Goal: Task Accomplishment & Management: Complete application form

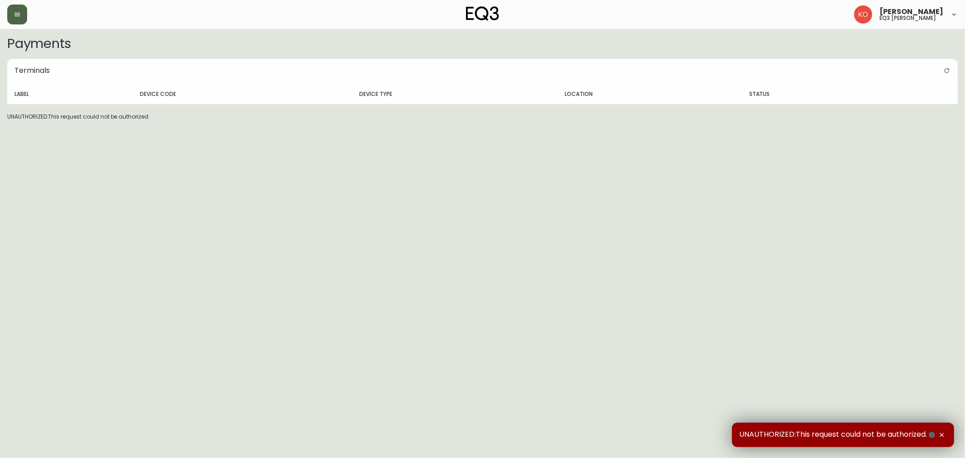
click at [14, 20] on button "button" at bounding box center [17, 15] width 20 height 20
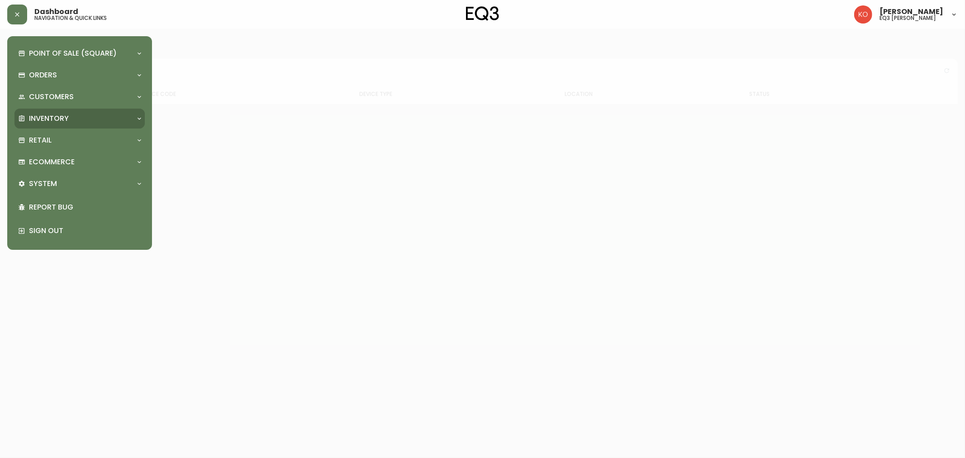
click at [53, 112] on div "Inventory" at bounding box center [79, 119] width 130 height 20
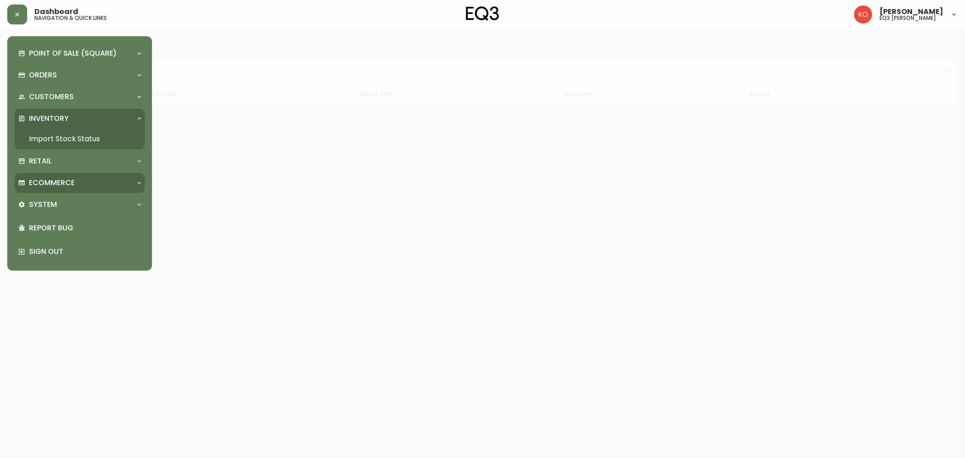
click at [58, 180] on p "Ecommerce" at bounding box center [52, 183] width 46 height 10
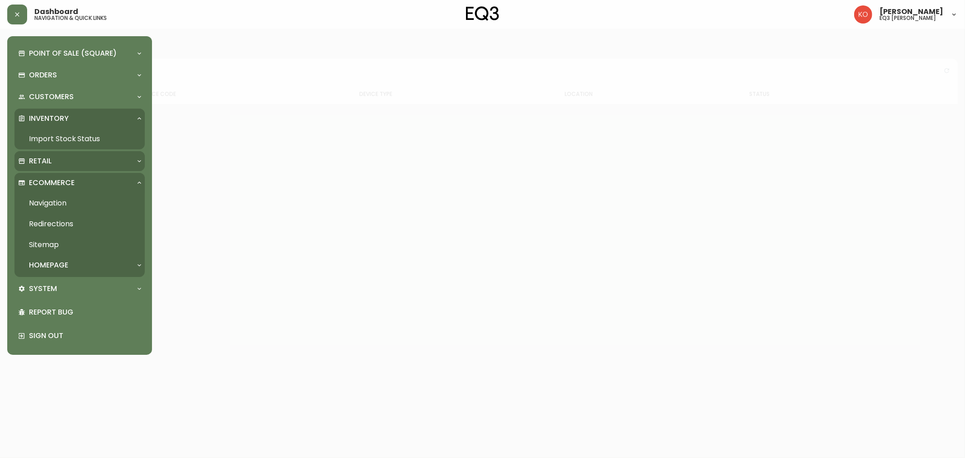
click at [66, 156] on div "Retail" at bounding box center [75, 161] width 114 height 10
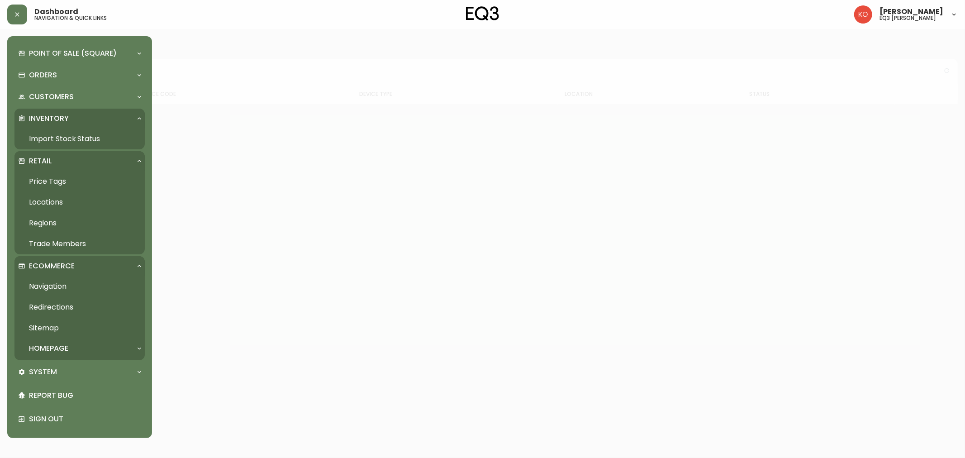
click at [46, 247] on link "Trade Members" at bounding box center [79, 244] width 130 height 21
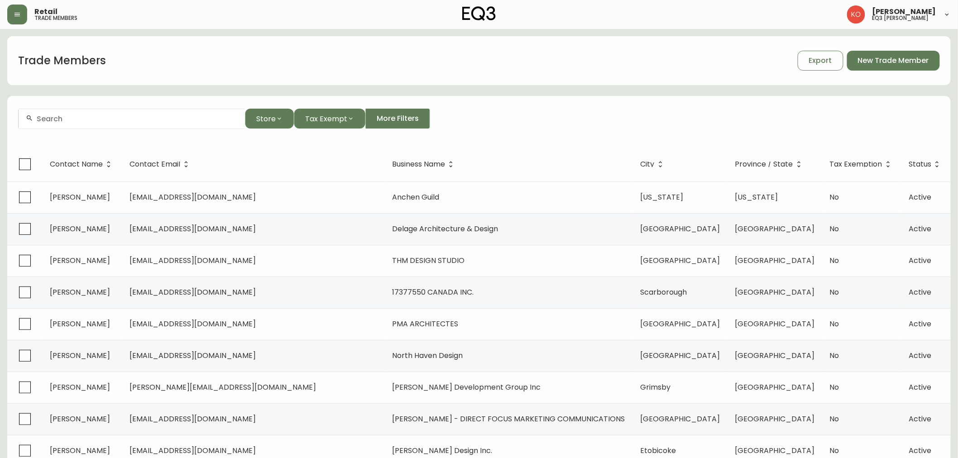
click at [58, 116] on input "text" at bounding box center [137, 119] width 201 height 9
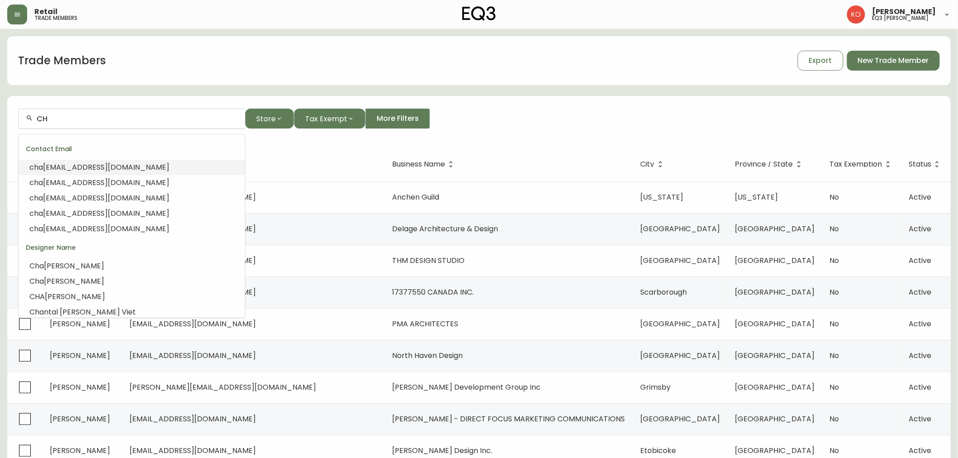
type input "C"
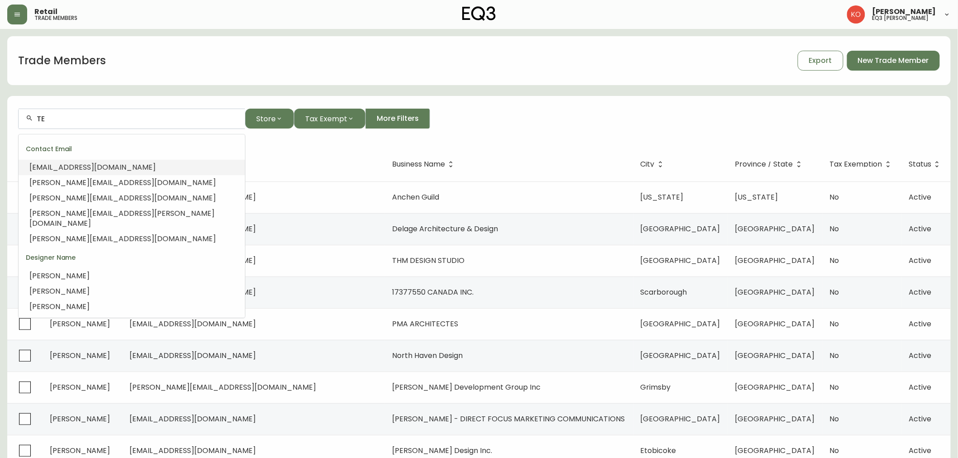
type input "T"
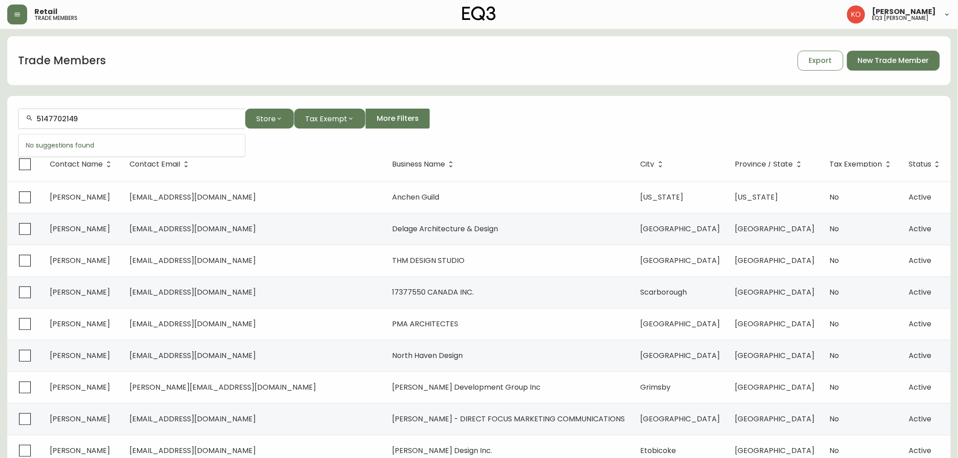
type input "5147702149"
drag, startPoint x: 69, startPoint y: 110, endPoint x: 0, endPoint y: 111, distance: 69.3
click at [0, 110] on main "Trade Members Export New Trade Member 5147702149 Store Tax Exempt More Filters …" at bounding box center [479, 274] width 958 height 490
drag, startPoint x: 80, startPoint y: 122, endPoint x: 17, endPoint y: 118, distance: 62.6
click at [18, 118] on div "5147702149" at bounding box center [131, 119] width 227 height 20
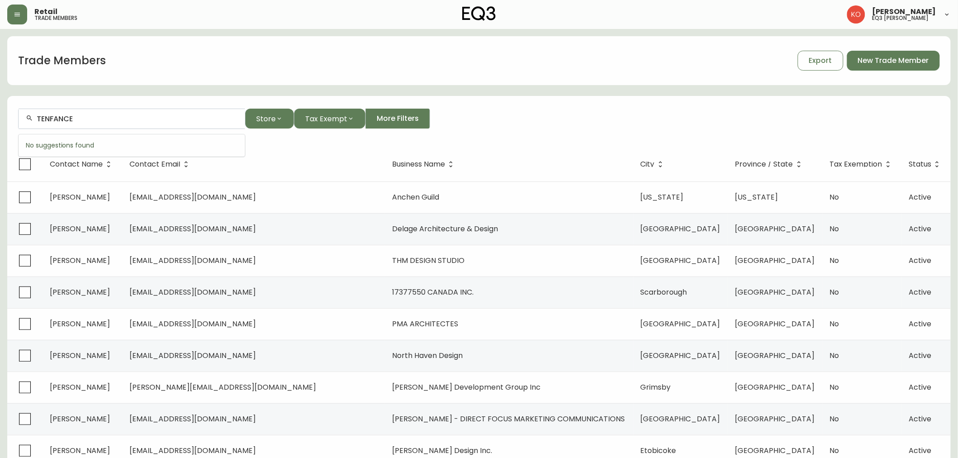
click at [53, 119] on input "TENFANCE" at bounding box center [137, 119] width 201 height 9
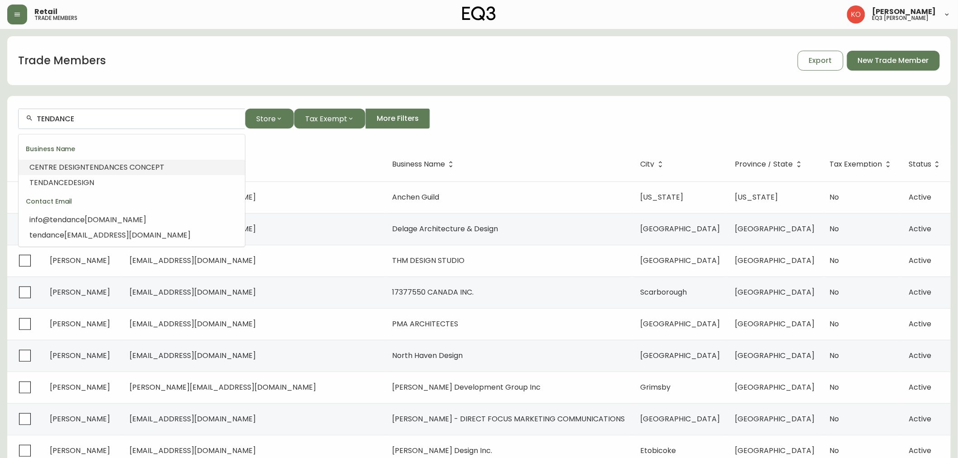
click at [129, 124] on div "TENDANCE" at bounding box center [132, 119] width 226 height 20
click at [130, 124] on div "TENDANCE" at bounding box center [132, 119] width 226 height 20
click at [107, 115] on input "TENDANCE" at bounding box center [137, 119] width 201 height 9
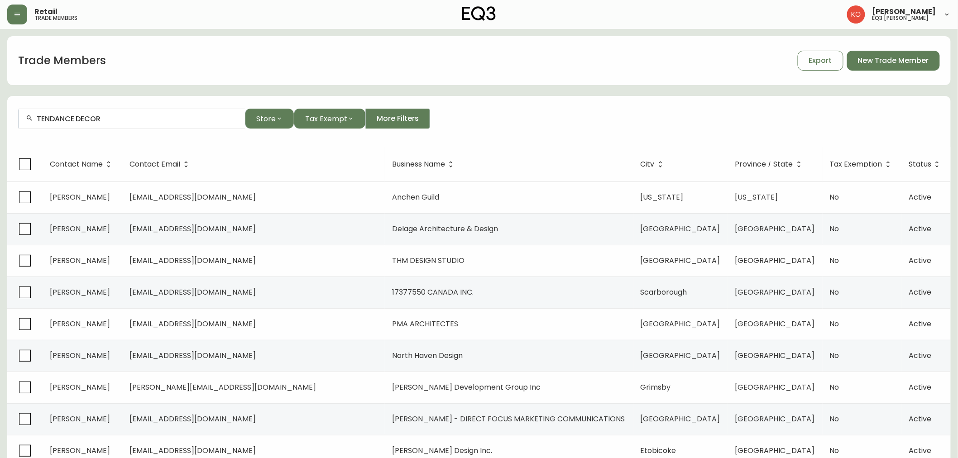
click at [125, 118] on input "TENDANCE DECOR" at bounding box center [137, 119] width 201 height 9
click at [98, 119] on input "[DOMAIN_NAME]" at bounding box center [137, 119] width 201 height 9
drag, startPoint x: 177, startPoint y: 118, endPoint x: 0, endPoint y: 118, distance: 177.0
click at [0, 118] on main "Trade Members Export New Trade Member [DOMAIN_NAME] Store Tax Exempt More Filte…" at bounding box center [479, 274] width 958 height 490
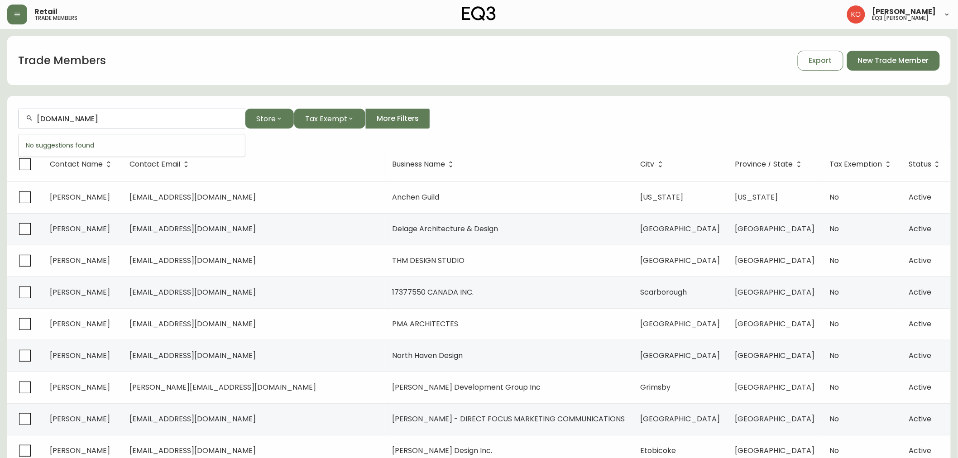
paste input "[EMAIL_ADDRESS][DOMAIN_NAME]"
type input "[EMAIL_ADDRESS][DOMAIN_NAME]"
click at [863, 60] on span "New Trade Member" at bounding box center [893, 61] width 71 height 10
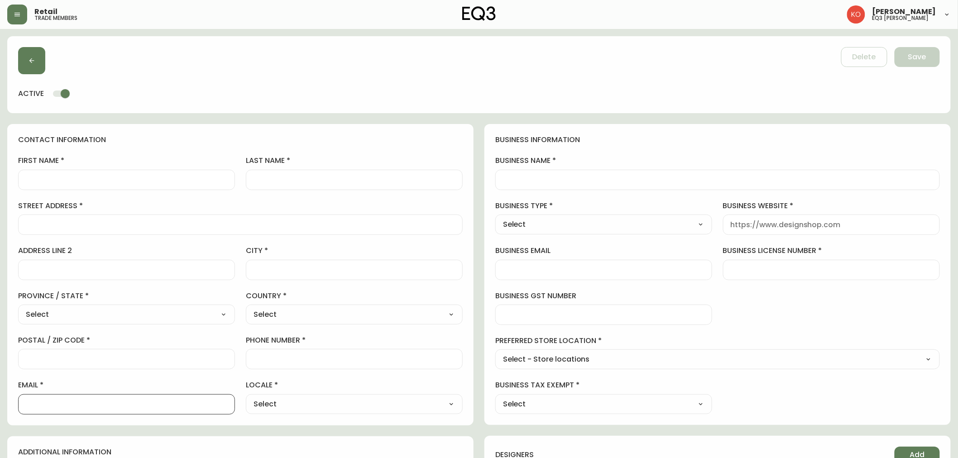
click at [72, 402] on input "email" at bounding box center [126, 404] width 201 height 9
paste input "[EMAIL_ADDRESS][DOMAIN_NAME]"
type input "[EMAIL_ADDRESS][DOMAIN_NAME]"
click at [532, 270] on input "business email" at bounding box center [603, 270] width 201 height 9
paste input "[EMAIL_ADDRESS][DOMAIN_NAME]"
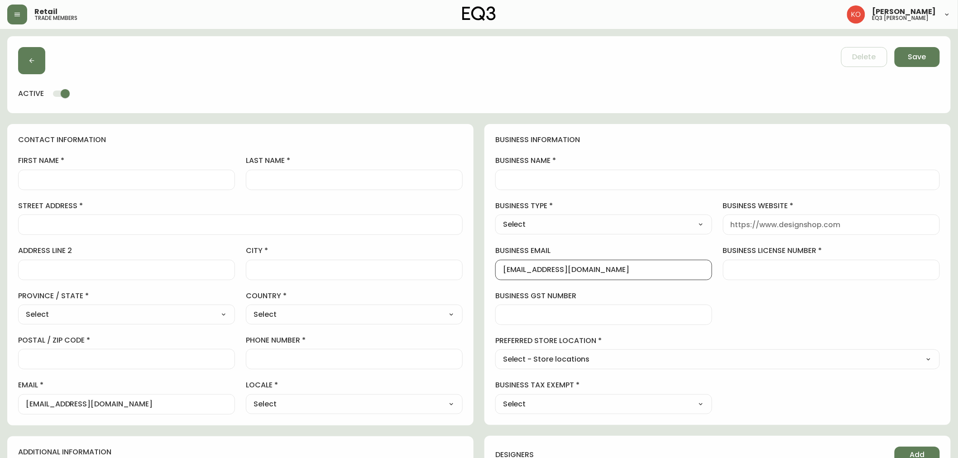
type input "[EMAIL_ADDRESS][DOMAIN_NAME]"
click at [847, 221] on input "business website" at bounding box center [831, 224] width 201 height 9
paste input "[EMAIL_ADDRESS][DOMAIN_NAME]"
type input "t"
click at [566, 180] on input "business name" at bounding box center [717, 180] width 429 height 9
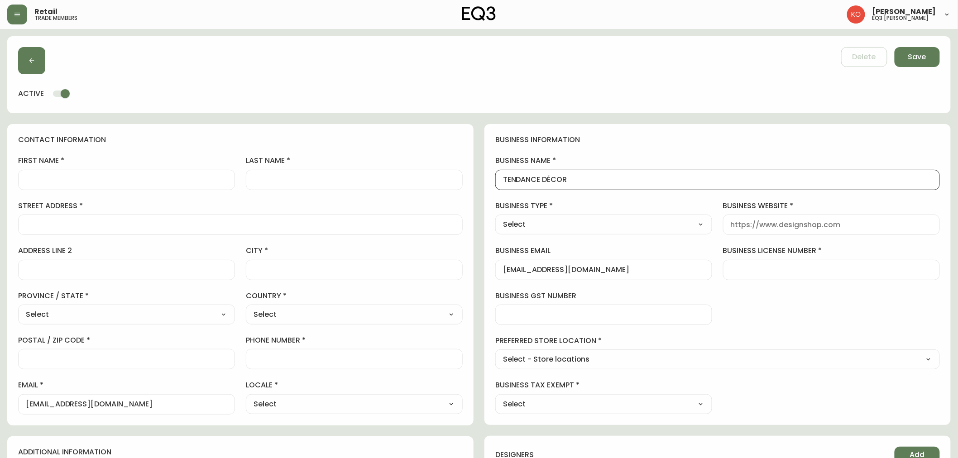
type input "TENDANCE DÉCOR"
click at [617, 223] on select "Select Interior Designer Architect Home Builder Contractor Real Estate Agent Ho…" at bounding box center [603, 225] width 217 height 14
select select "Interior Designer"
click at [495, 218] on select "Select Interior Designer Architect Home Builder Contractor Real Estate Agent Ho…" at bounding box center [603, 225] width 217 height 14
type input "Interior Designer"
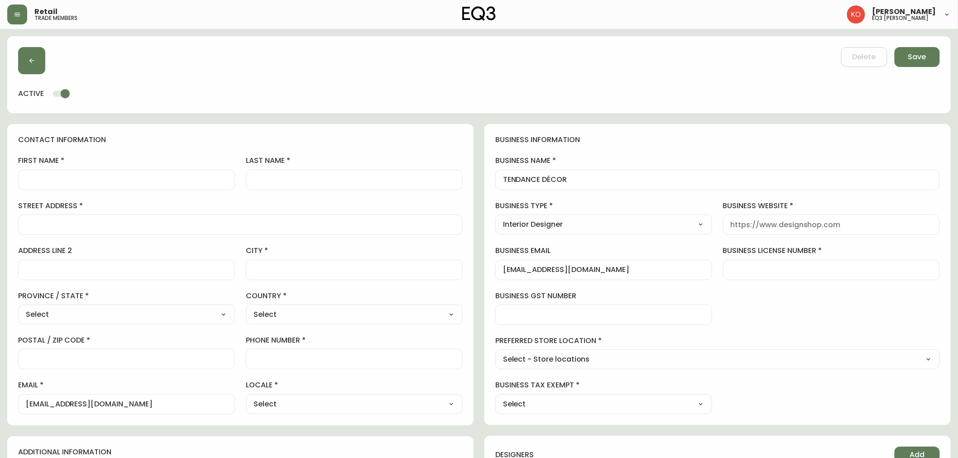
click at [118, 178] on input "first name" at bounding box center [126, 180] width 201 height 9
type input "[PERSON_NAME]"
click at [277, 181] on input "last name" at bounding box center [353, 180] width 201 height 9
type input "COUTURE"
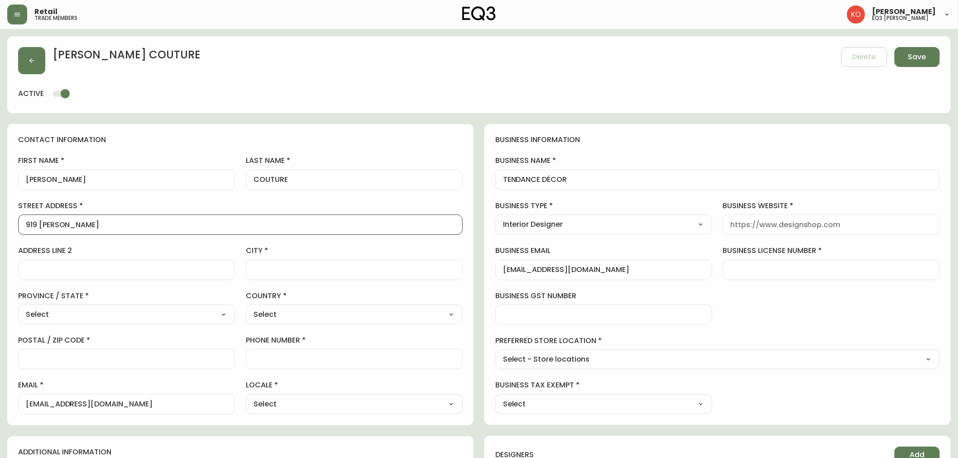
type input "919 [PERSON_NAME]"
click at [297, 268] on input "city" at bounding box center [353, 270] width 201 height 9
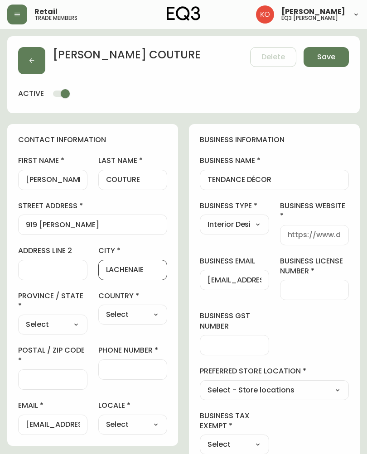
type input "LACHENAIE"
click at [74, 326] on select "Select [GEOGRAPHIC_DATA] [GEOGRAPHIC_DATA] [GEOGRAPHIC_DATA] [GEOGRAPHIC_DATA] …" at bounding box center [52, 325] width 69 height 14
select select "QC"
click at [18, 318] on select "Select [GEOGRAPHIC_DATA] [GEOGRAPHIC_DATA] [GEOGRAPHIC_DATA] [GEOGRAPHIC_DATA] …" at bounding box center [52, 325] width 69 height 14
type input "[GEOGRAPHIC_DATA]"
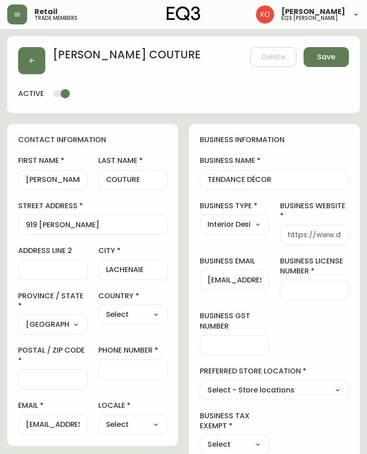
click at [130, 315] on select "Select [GEOGRAPHIC_DATA] [GEOGRAPHIC_DATA]" at bounding box center [132, 315] width 69 height 14
select select "CA"
click at [98, 308] on select "Select [GEOGRAPHIC_DATA] [GEOGRAPHIC_DATA]" at bounding box center [132, 315] width 69 height 14
type input "[GEOGRAPHIC_DATA]"
click at [47, 382] on input "postal / zip code" at bounding box center [53, 379] width 54 height 9
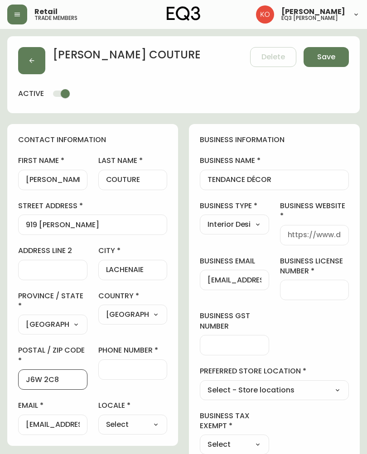
type input "J6W 2C8"
type input "[PHONE_NUMBER]"
drag, startPoint x: 202, startPoint y: 46, endPoint x: 252, endPoint y: 39, distance: 50.8
click at [202, 46] on div "[PERSON_NAME] Delete Save active" at bounding box center [183, 74] width 352 height 77
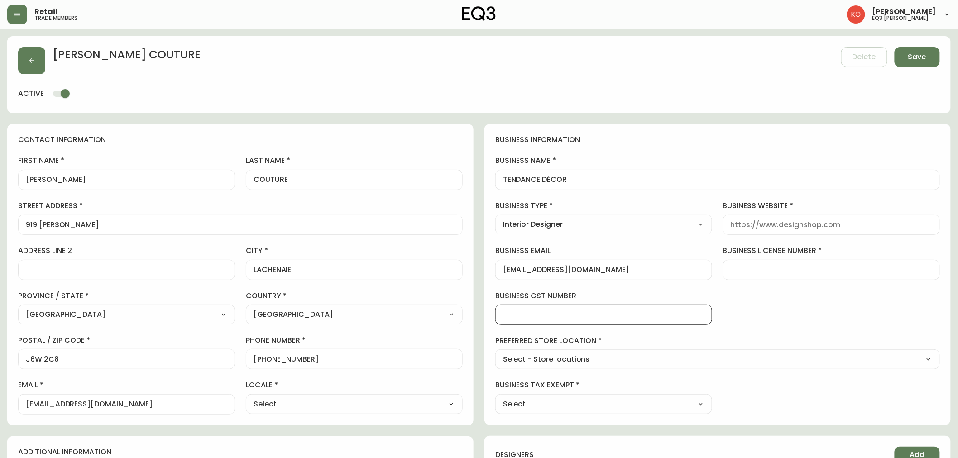
click at [553, 313] on input "business gst number" at bounding box center [603, 315] width 201 height 9
type input "9220-8206 QC INC"
drag, startPoint x: 581, startPoint y: 311, endPoint x: 485, endPoint y: 315, distance: 96.0
click at [469, 317] on div "contact information first name [PERSON_NAME] last name [GEOGRAPHIC_DATA] addres…" at bounding box center [478, 415] width 943 height 583
type input "9220-8206 QC INC"
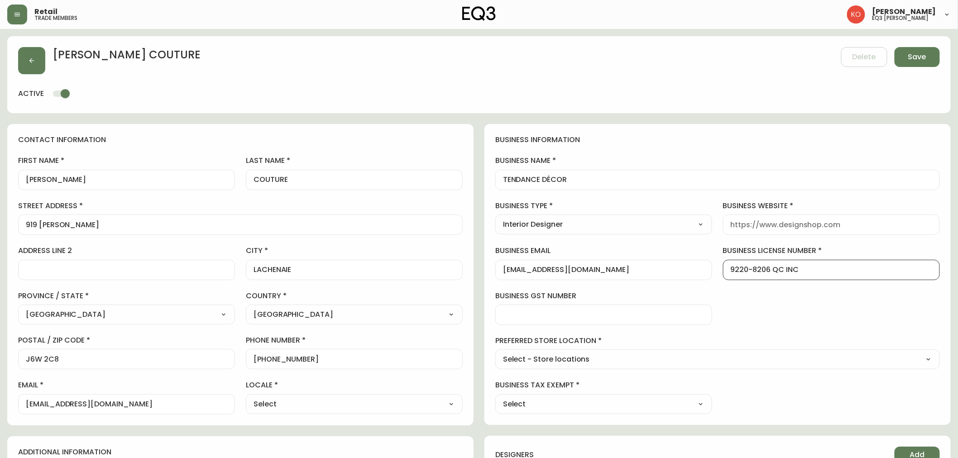
type input "9220-8206 QC INC"
click at [541, 313] on input "business gst number" at bounding box center [603, 315] width 201 height 9
type input "814442463"
click at [683, 359] on select "Select - Store locations EQ3 [GEOGRAPHIC_DATA] EQ3 [GEOGRAPHIC_DATA] [GEOGRAPHI…" at bounding box center [717, 360] width 444 height 14
select select "cjw10z96v00hn6gs03cm74g2s"
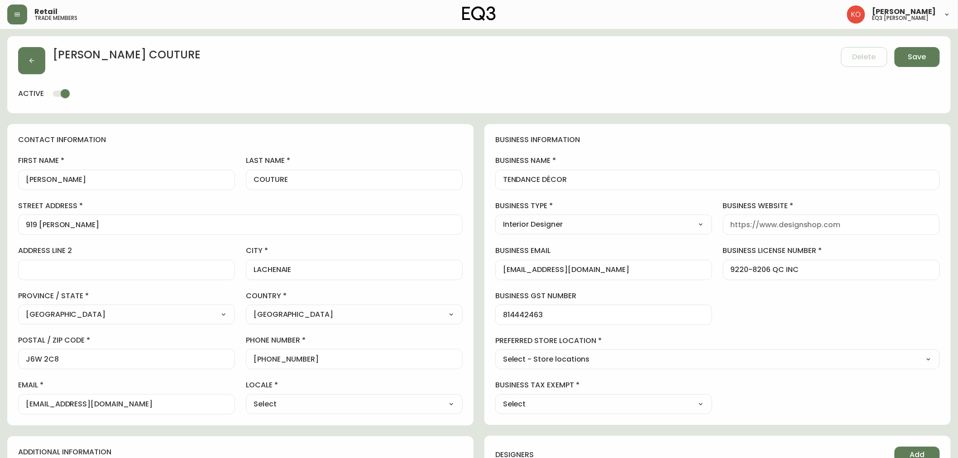
click at [495, 353] on select "Select - Store locations EQ3 [GEOGRAPHIC_DATA] EQ3 [GEOGRAPHIC_DATA] [GEOGRAPHI…" at bounding box center [717, 360] width 444 height 14
type input "EQ3 Laval - [PERSON_NAME]"
click at [618, 401] on select "Select Yes No" at bounding box center [603, 404] width 217 height 14
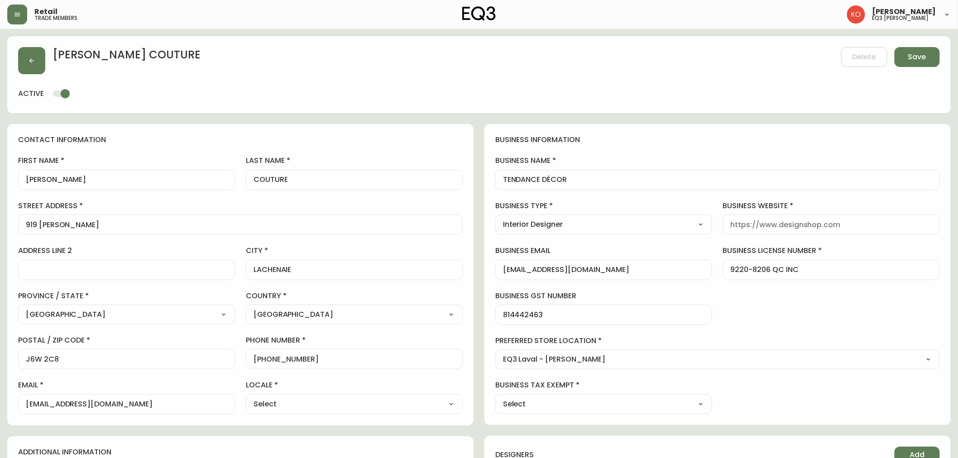
select select "false"
click at [495, 397] on select "Select Yes No" at bounding box center [603, 404] width 217 height 14
type input "No"
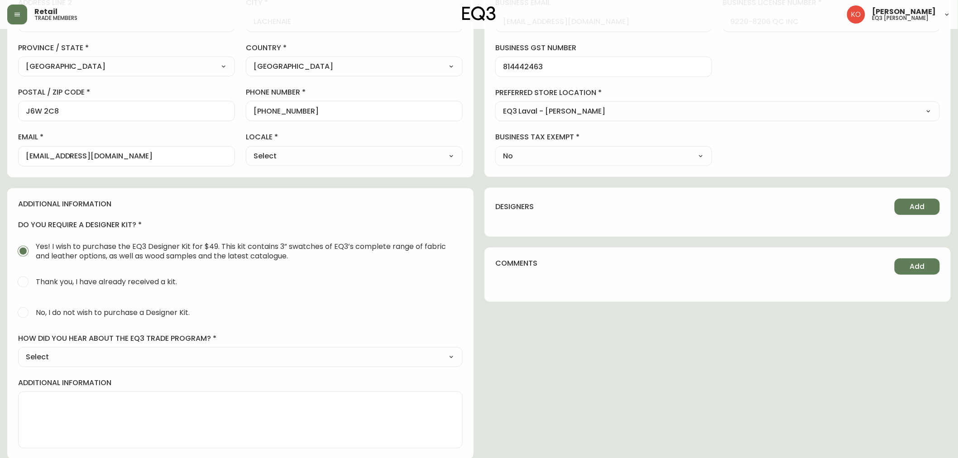
scroll to position [250, 0]
click at [21, 311] on input "No, I do not wish to purchase a Designer Kit." at bounding box center [23, 311] width 20 height 20
radio input "true"
radio input "false"
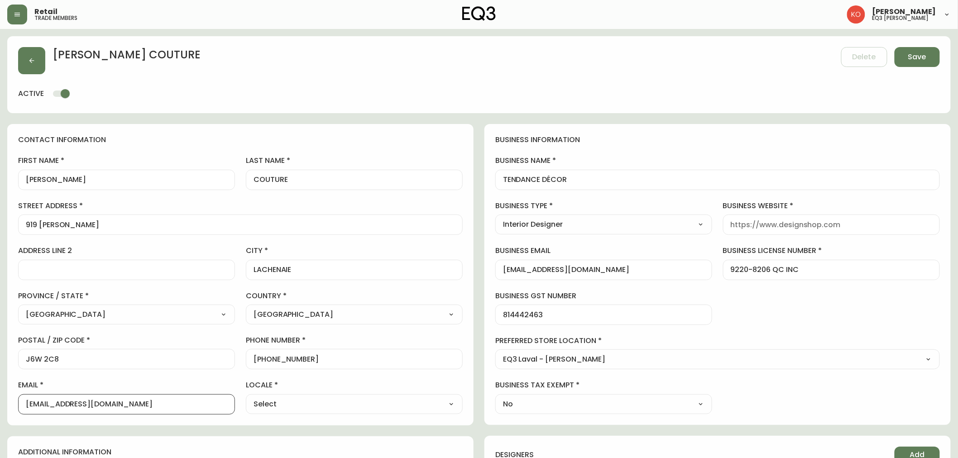
drag, startPoint x: 159, startPoint y: 405, endPoint x: 0, endPoint y: 385, distance: 160.1
click at [0, 385] on main "[PERSON_NAME] Delete Save active contact information first name [PERSON_NAME] l…" at bounding box center [479, 368] width 958 height 679
click at [171, 408] on input "[EMAIL_ADDRESS][DOMAIN_NAME]" at bounding box center [126, 404] width 201 height 9
type input "[PERSON_NAME][EMAIL_ADDRESS][DOMAIN_NAME]"
click at [282, 400] on select "Select CA_EN [GEOGRAPHIC_DATA] US_EN" at bounding box center [354, 404] width 217 height 14
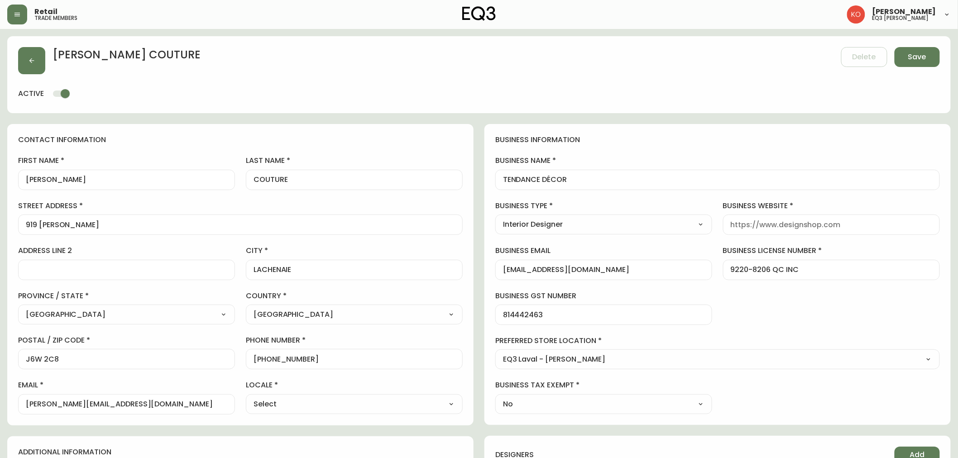
select select "CA_FR"
click at [246, 397] on select "Select CA_EN [GEOGRAPHIC_DATA] US_EN" at bounding box center [354, 404] width 217 height 14
type input "CA_FR"
click at [915, 56] on span "Save" at bounding box center [917, 57] width 18 height 10
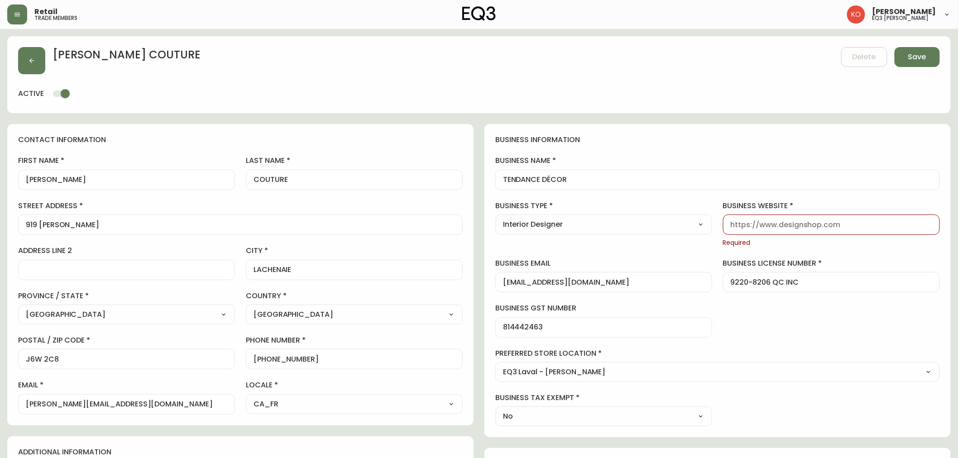
click at [761, 225] on input "business website" at bounding box center [831, 224] width 201 height 9
click at [781, 222] on input "business website" at bounding box center [831, 224] width 201 height 9
click at [779, 224] on input "business website" at bounding box center [831, 224] width 201 height 9
drag, startPoint x: 779, startPoint y: 224, endPoint x: 813, endPoint y: 224, distance: 33.0
click at [811, 224] on input "business website" at bounding box center [831, 224] width 201 height 9
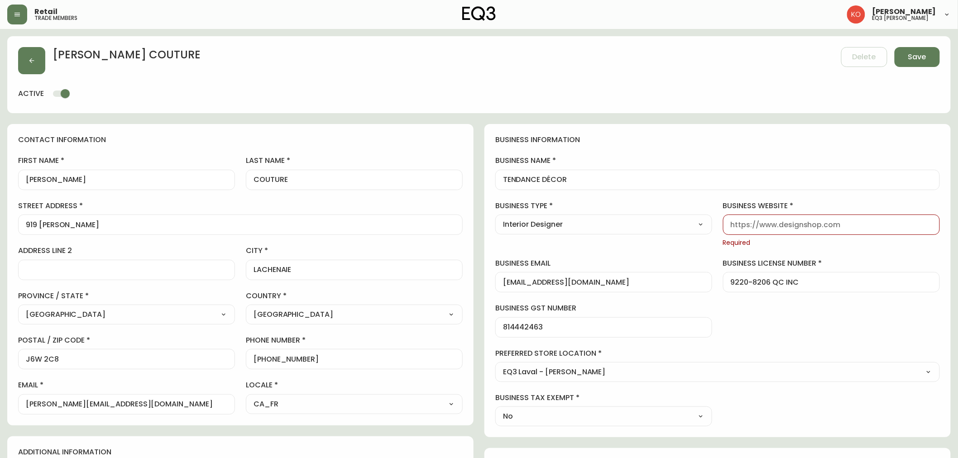
click at [854, 226] on input "business website" at bounding box center [831, 224] width 201 height 9
type input "[DOMAIN_NAME]"
click at [913, 55] on span "Save" at bounding box center [917, 57] width 18 height 10
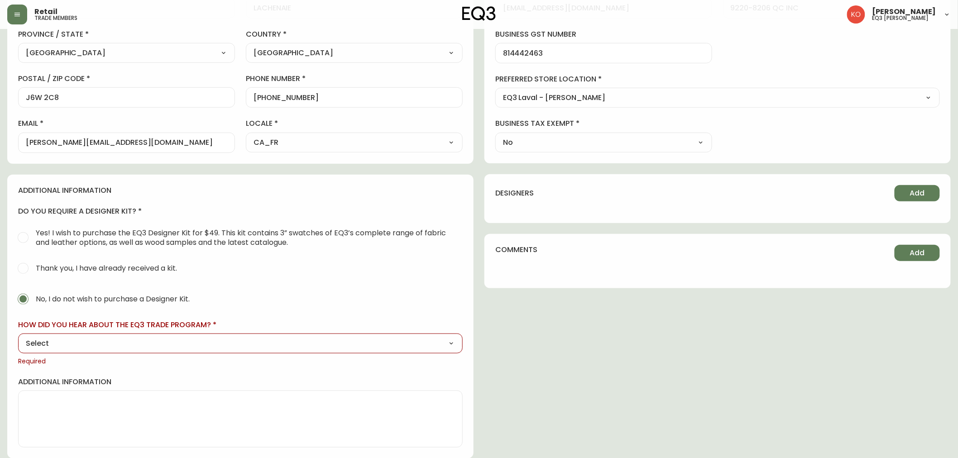
scroll to position [263, 0]
click at [315, 350] on div "Select Social Media Advertisement Trade Show Outreach from a Trade Rep Other" at bounding box center [240, 343] width 444 height 20
click at [366, 346] on select "Select Social Media Advertisement Trade Show Outreach from a Trade Rep Other" at bounding box center [240, 343] width 444 height 14
select select "Trade Show"
click at [18, 336] on select "Select Social Media Advertisement Trade Show Outreach from a Trade Rep Other" at bounding box center [240, 343] width 444 height 14
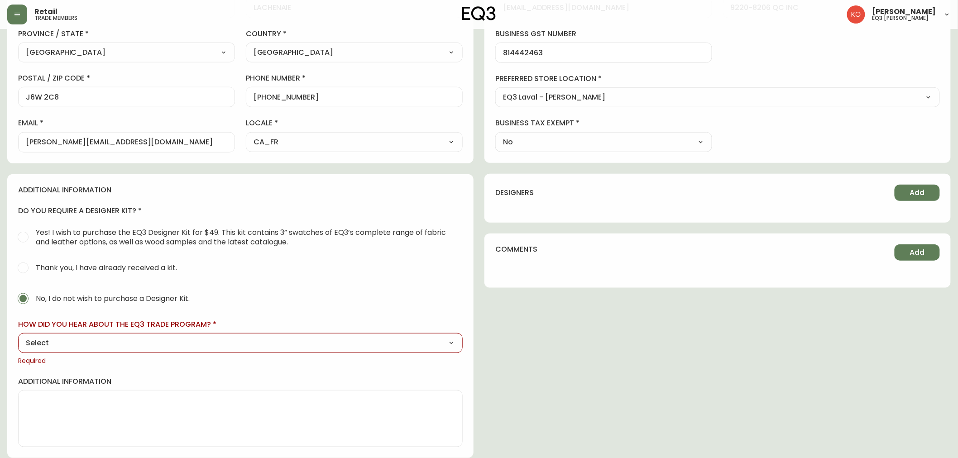
type input "Trade Show"
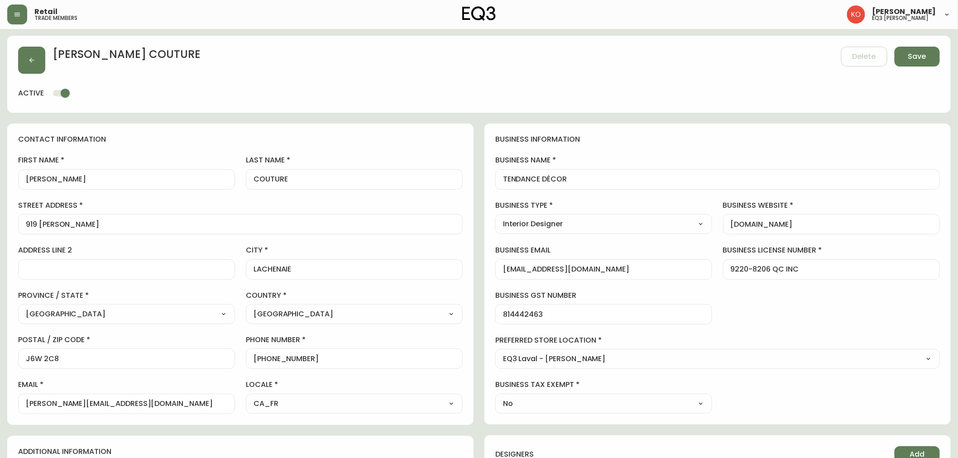
scroll to position [0, 0]
click at [913, 56] on span "Save" at bounding box center [917, 57] width 18 height 10
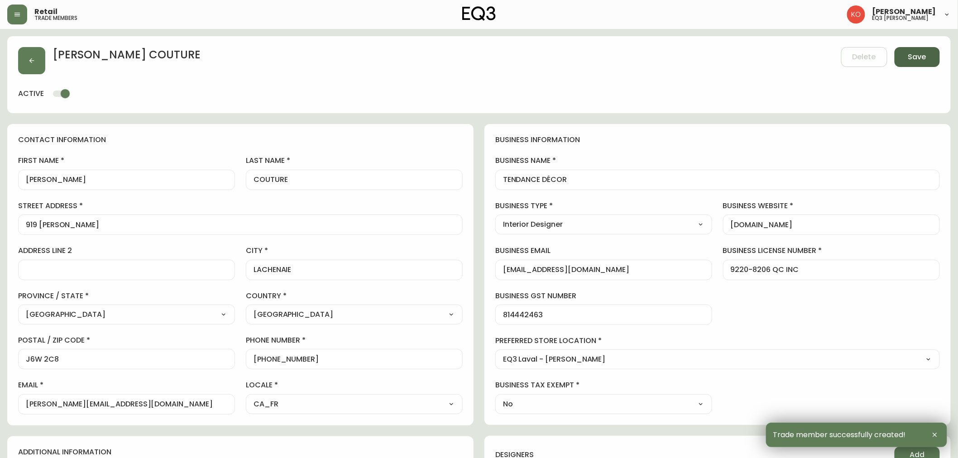
type input "[PHONE_NUMBER]"
type input "[PERSON_NAME][EMAIL_ADDRESS][DOMAIN_NAME]"
